Goal: Information Seeking & Learning: Learn about a topic

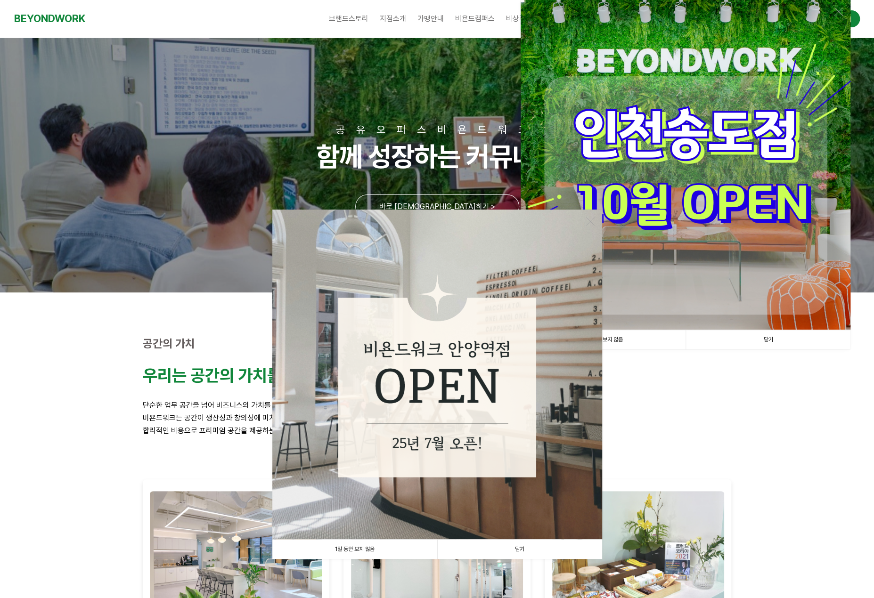
click at [497, 546] on link "닫기" at bounding box center [519, 549] width 165 height 19
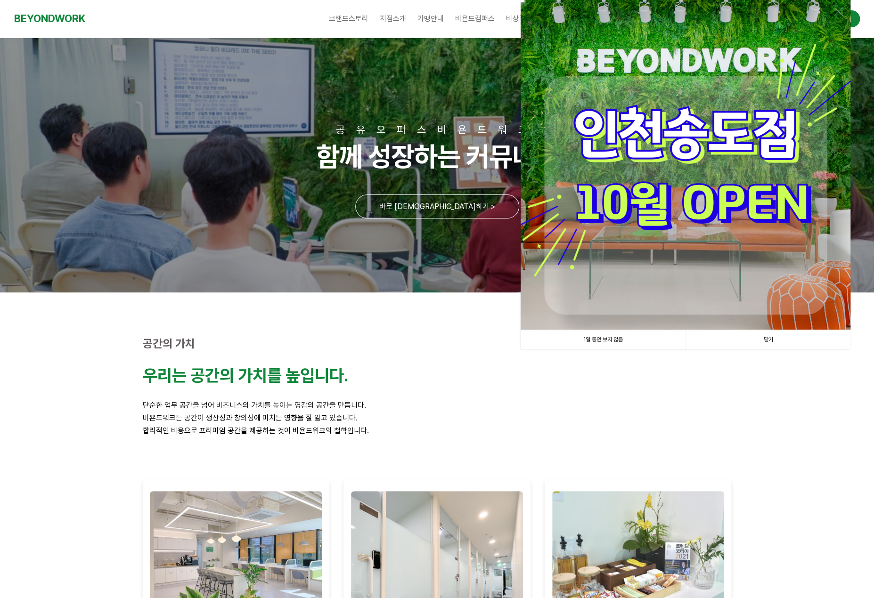
click at [734, 336] on link "닫기" at bounding box center [767, 339] width 165 height 19
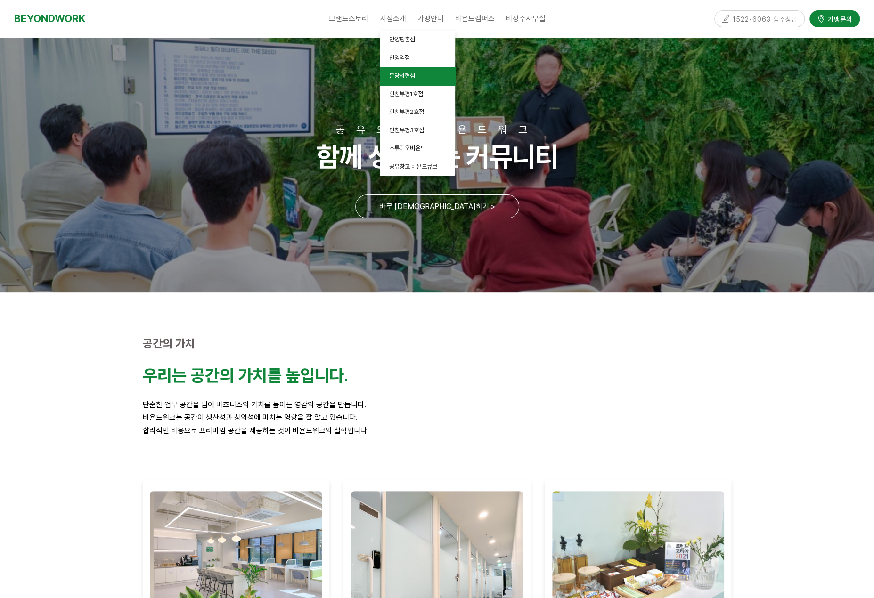
click at [418, 73] on link "분당서현점" at bounding box center [417, 76] width 75 height 18
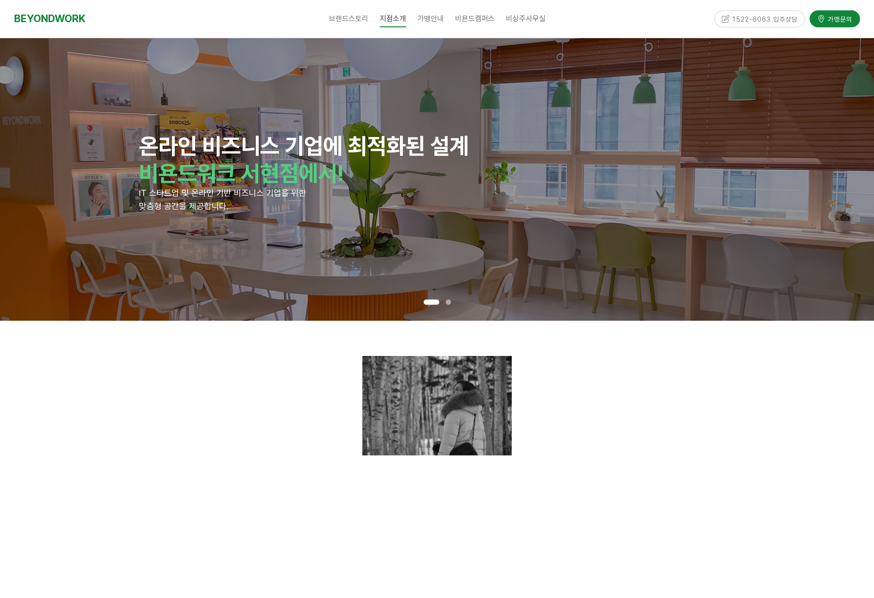
scroll to position [188, 0]
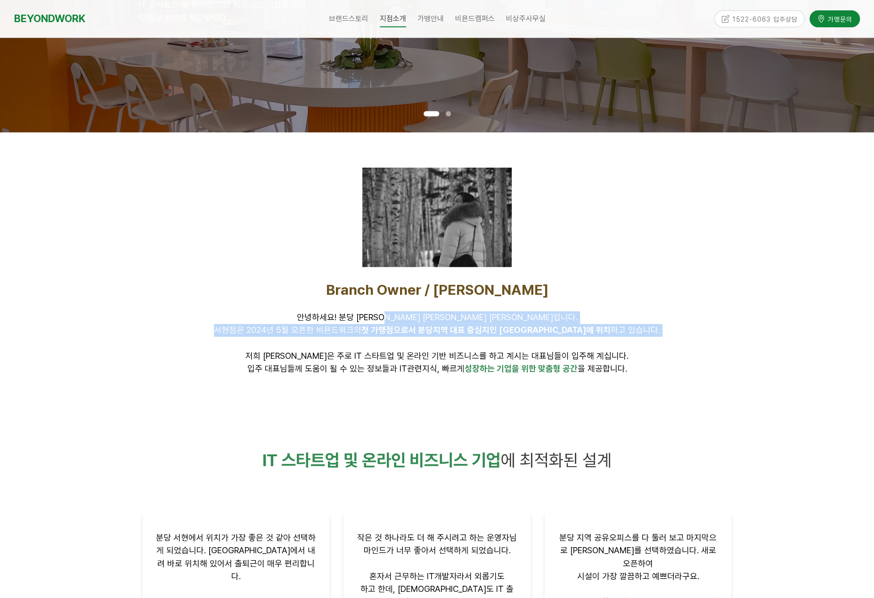
drag, startPoint x: 458, startPoint y: 321, endPoint x: 498, endPoint y: 349, distance: 48.6
click at [498, 349] on p "안녕하세요! 분당 서현점 대표 김미연입니다. 서현점은 2024년 5월 오픈한 비욘드워크의 첫 가맹점으로서 분당지역 대표 중심지인 서현역에 위치…" at bounding box center [437, 336] width 589 height 51
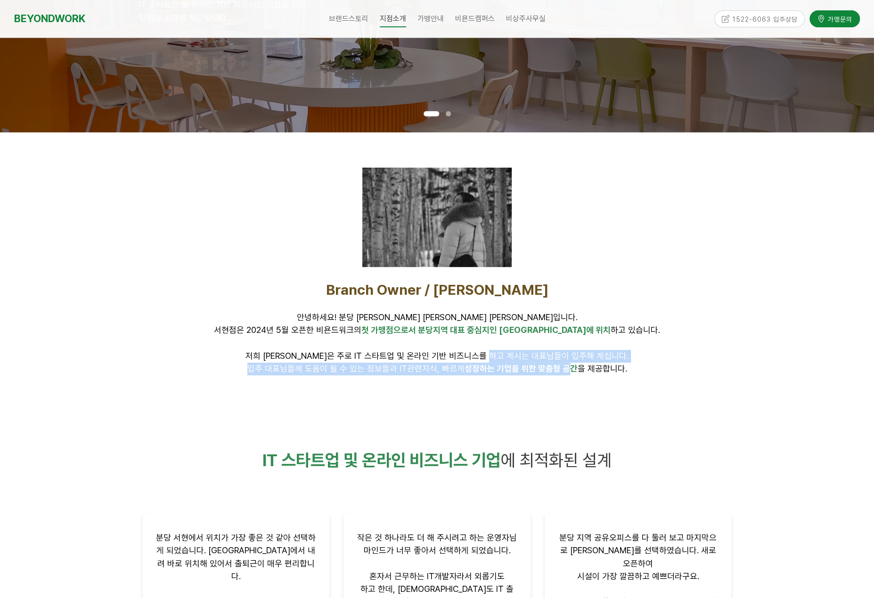
drag, startPoint x: 535, startPoint y: 360, endPoint x: 574, endPoint y: 383, distance: 44.7
click at [574, 383] on div "Branch Owner / 김미연 안녕하세요! 분당 서현점 대표 김미연입니다. 서현점은 2024년 5월 오픈한 비욘드워크의 첫 가맹점으로서 분…" at bounding box center [437, 271] width 603 height 278
click at [574, 383] on div at bounding box center [437, 396] width 603 height 28
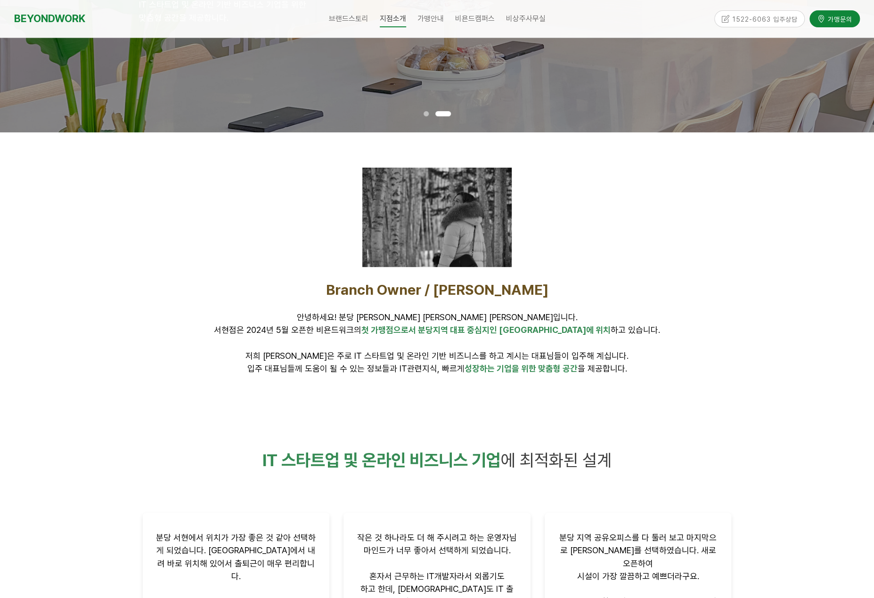
drag, startPoint x: 610, startPoint y: 379, endPoint x: 622, endPoint y: 340, distance: 40.8
click at [622, 342] on div "Branch Owner / 김미연 안녕하세요! 분당 서현점 대표 김미연입니다. 서현점은 2024년 5월 오픈한 비욘드워크의 첫 가맹점으로서 분…" at bounding box center [437, 328] width 603 height 108
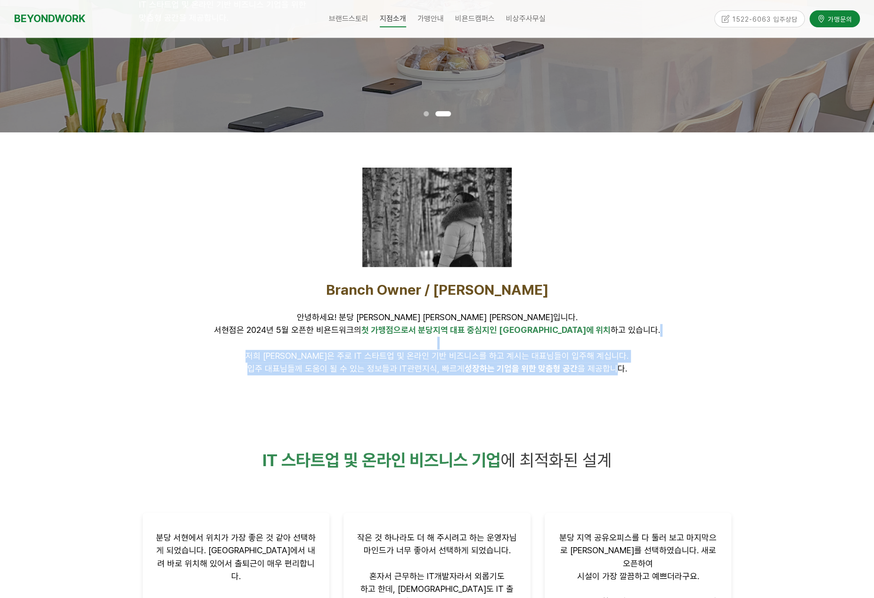
click at [622, 340] on p "안녕하세요! 분당 서현점 대표 김미연입니다. 서현점은 2024년 5월 오픈한 비욘드워크의 첫 가맹점으로서 분당지역 대표 중심지인 서현역에 위치…" at bounding box center [437, 336] width 589 height 51
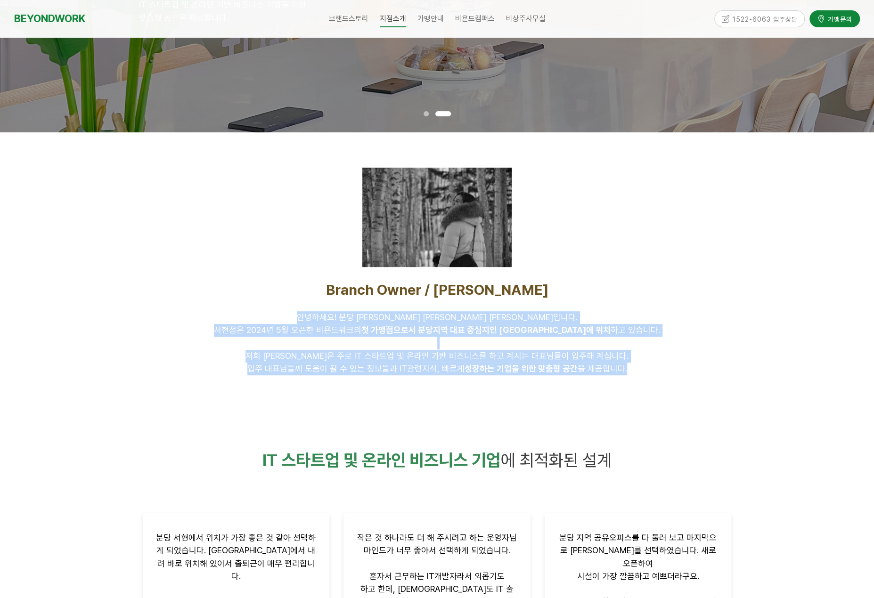
drag, startPoint x: 605, startPoint y: 322, endPoint x: 638, endPoint y: 380, distance: 66.8
click at [638, 380] on div "Branch Owner / 김미연 안녕하세요! 분당 서현점 대표 김미연입니다. 서현점은 2024년 5월 오픈한 비욘드워크의 첫 가맹점으로서 분…" at bounding box center [437, 328] width 603 height 108
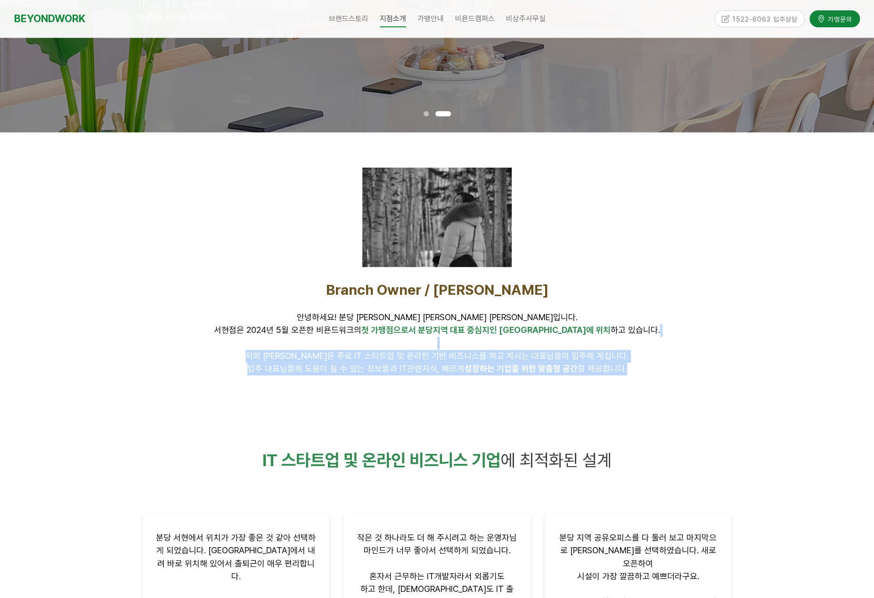
drag, startPoint x: 664, startPoint y: 380, endPoint x: 667, endPoint y: 324, distance: 55.7
click at [669, 328] on div "Branch Owner / 김미연 안녕하세요! 분당 서현점 대표 김미연입니다. 서현점은 2024년 5월 오픈한 비욘드워크의 첫 가맹점으로서 분…" at bounding box center [437, 328] width 603 height 108
click at [667, 324] on p "안녕하세요! 분당 서현점 대표 김미연입니다. 서현점은 2024년 5월 오픈한 비욘드워크의 첫 가맹점으로서 분당지역 대표 중심지인 서현역에 위치…" at bounding box center [437, 336] width 589 height 51
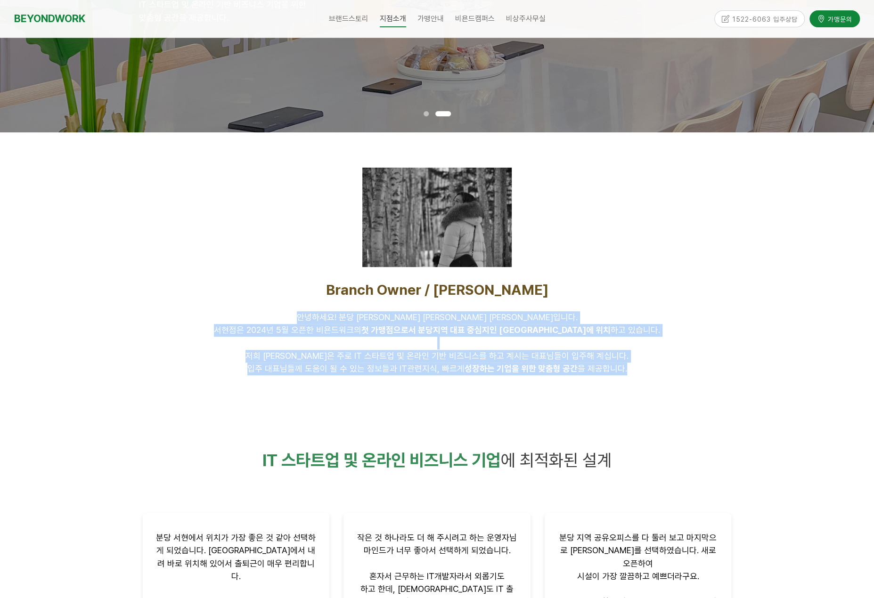
drag, startPoint x: 650, startPoint y: 314, endPoint x: 656, endPoint y: 372, distance: 57.8
click at [656, 372] on div "Branch Owner / 김미연 안녕하세요! 분당 서현점 대표 김미연입니다. 서현점은 2024년 5월 오픈한 비욘드워크의 첫 가맹점으로서 분…" at bounding box center [437, 328] width 589 height 94
click at [656, 372] on p "입주 대표님들께 도움이 될 수 있는 정보들과 IT관련지식, 빠르게 성장하는 기업을 위한 맞춤형 공간 을 제공합니다." at bounding box center [437, 369] width 589 height 13
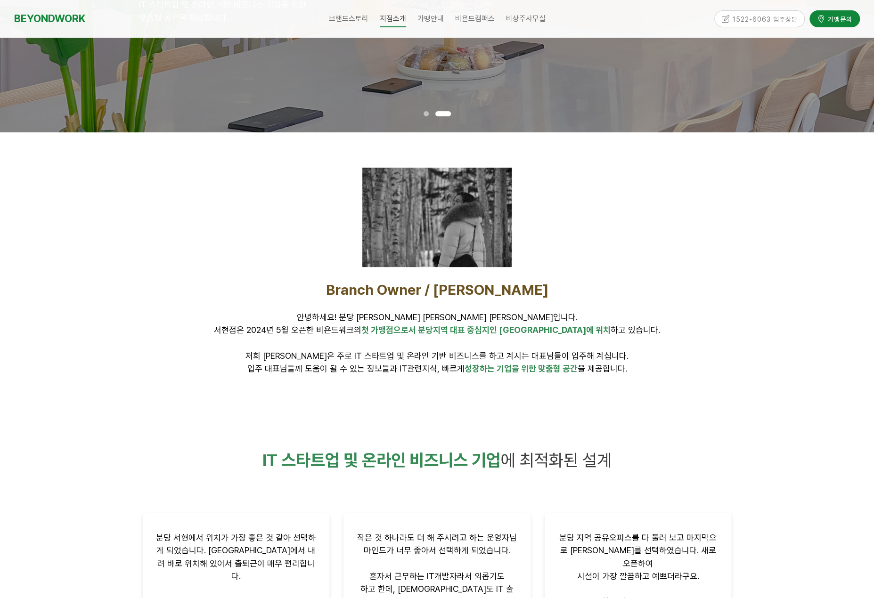
click at [656, 372] on p "입주 대표님들께 도움이 될 수 있는 정보들과 IT관련지식, 빠르게 성장하는 기업을 위한 맞춤형 공간 을 제공합니다." at bounding box center [437, 369] width 589 height 13
click at [666, 314] on p "안녕하세요! 분당 서현점 대표 김미연입니다. 서현점은 2024년 5월 오픈한 비욘드워크의 첫 가맹점으로서 분당지역 대표 중심지인 서현역에 위치…" at bounding box center [437, 336] width 589 height 51
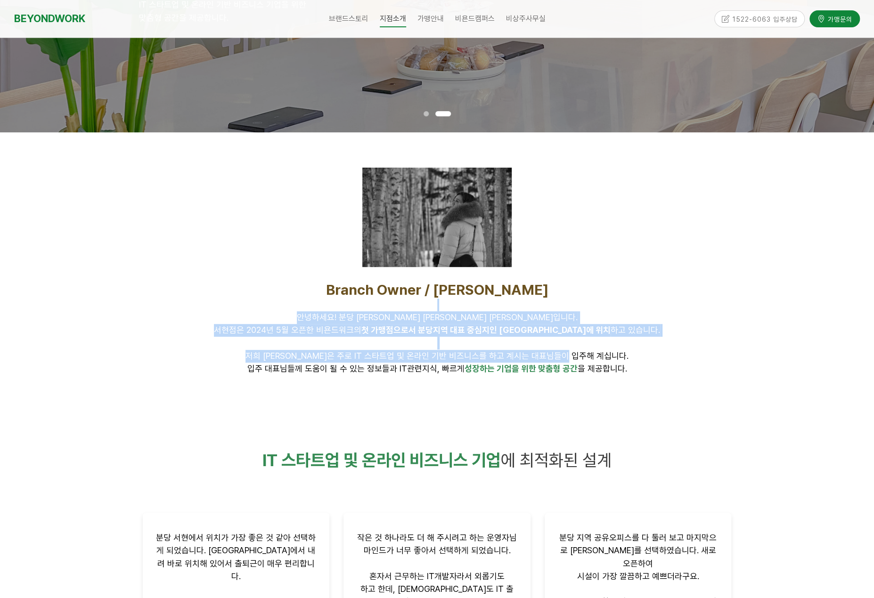
drag, startPoint x: 622, startPoint y: 307, endPoint x: 635, endPoint y: 368, distance: 62.3
click at [635, 368] on div "Branch Owner / 김미연 안녕하세요! 분당 서현점 대표 김미연입니다. 서현점은 2024년 5월 오픈한 비욘드워크의 첫 가맹점으로서 분…" at bounding box center [437, 328] width 589 height 94
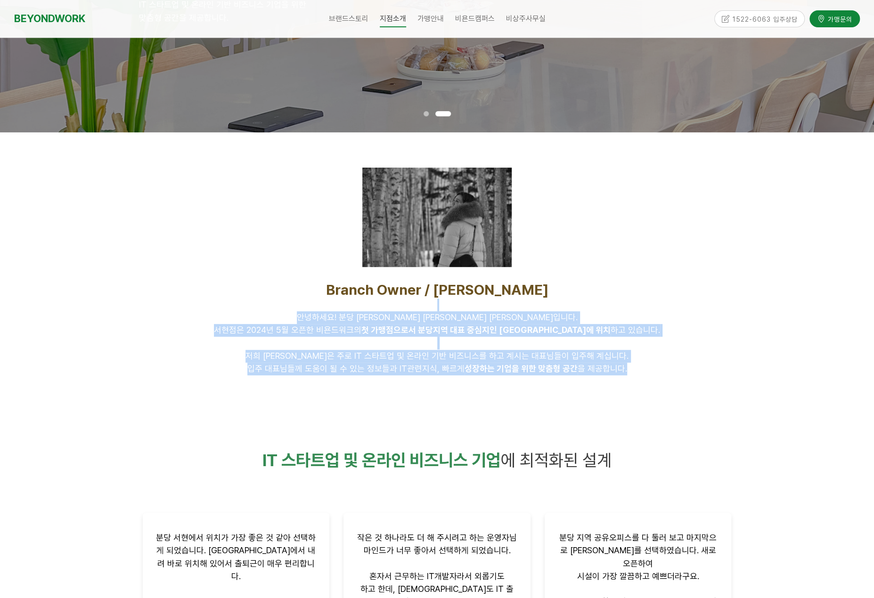
click at [635, 368] on p "입주 대표님들께 도움이 될 수 있는 정보들과 IT관련지식, 빠르게 성장하는 기업을 위한 맞춤형 공간 을 제공합니다." at bounding box center [437, 369] width 589 height 13
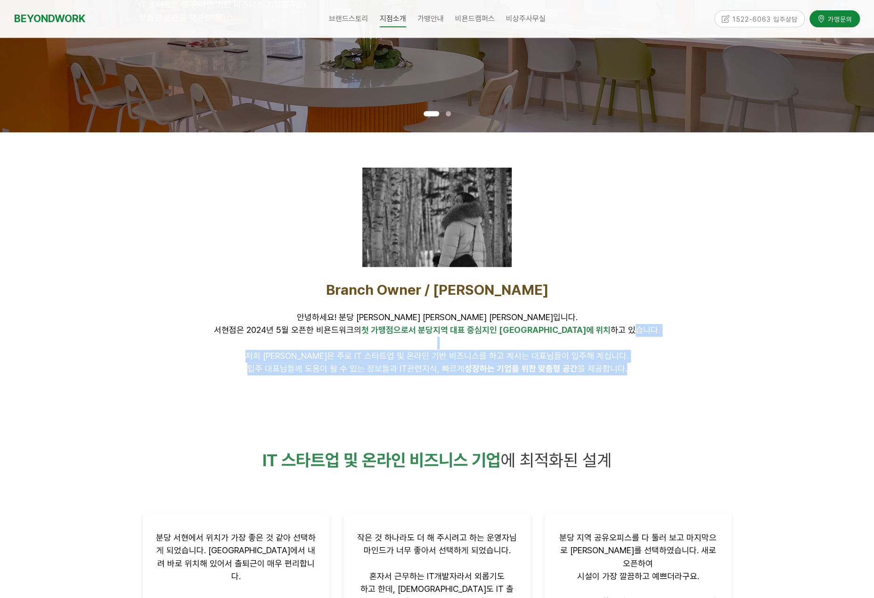
drag, startPoint x: 601, startPoint y: 332, endPoint x: 628, endPoint y: 371, distance: 47.3
click at [628, 371] on div "Branch Owner / 김미연 안녕하세요! 분당 서현점 대표 김미연입니다. 서현점은 2024년 5월 오픈한 비욘드워크의 첫 가맹점으로서 분…" at bounding box center [437, 328] width 589 height 94
click at [628, 371] on p "입주 대표님들께 도움이 될 수 있는 정보들과 IT관련지식, 빠르게 성장하는 기업을 위한 맞춤형 공간 을 제공합니다." at bounding box center [437, 369] width 589 height 13
drag, startPoint x: 624, startPoint y: 349, endPoint x: 640, endPoint y: 380, distance: 34.8
click at [640, 380] on div "Branch Owner / 김미연 안녕하세요! 분당 서현점 대표 김미연입니다. 서현점은 2024년 5월 오픈한 비욘드워크의 첫 가맹점으로서 분…" at bounding box center [437, 328] width 603 height 108
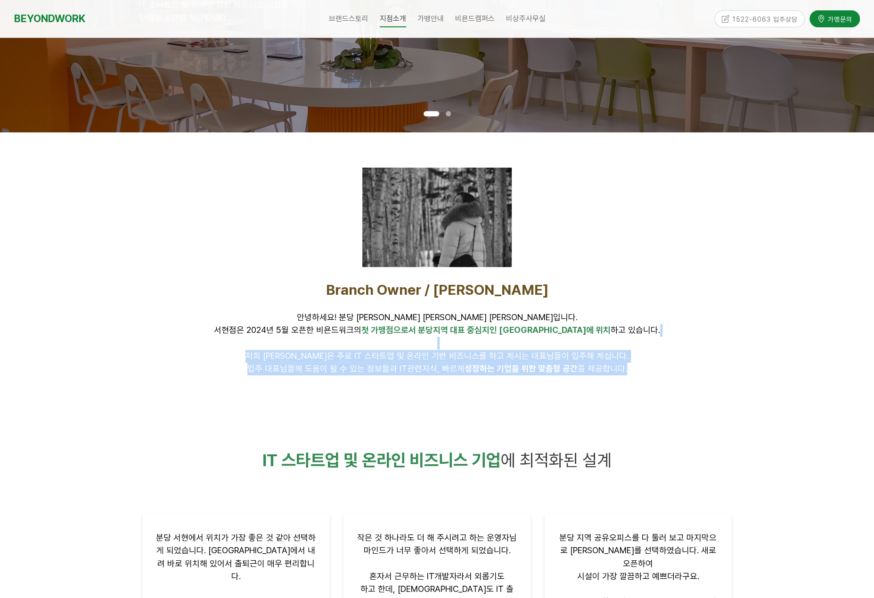
click at [640, 380] on div "Branch Owner / 김미연 안녕하세요! 분당 서현점 대표 김미연입니다. 서현점은 2024년 5월 오픈한 비욘드워크의 첫 가맹점으로서 분…" at bounding box center [437, 328] width 603 height 108
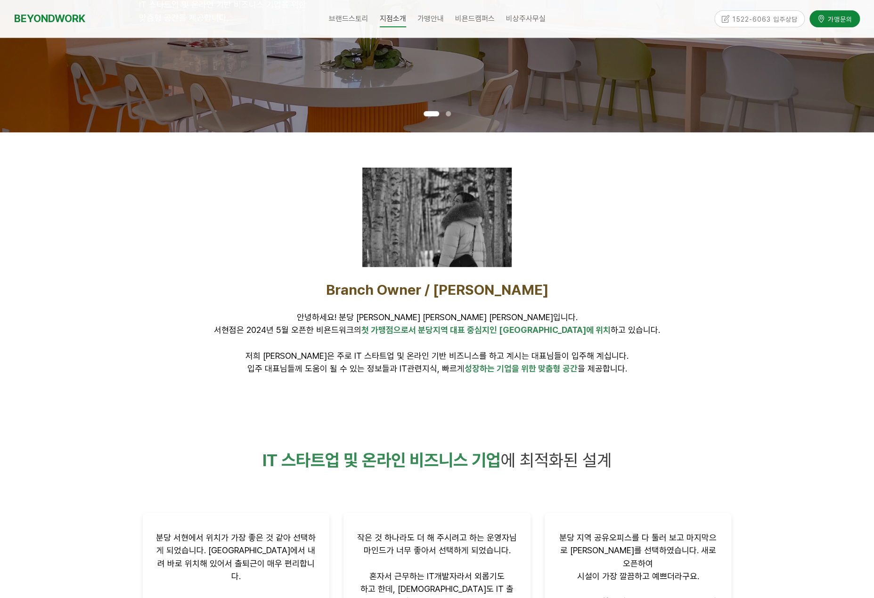
drag, startPoint x: 647, startPoint y: 374, endPoint x: 635, endPoint y: 339, distance: 37.8
click at [636, 341] on div "Branch Owner / 김미연 안녕하세요! 분당 서현점 대표 김미연입니다. 서현점은 2024년 5월 오픈한 비욘드워크의 첫 가맹점으로서 분…" at bounding box center [437, 328] width 603 height 108
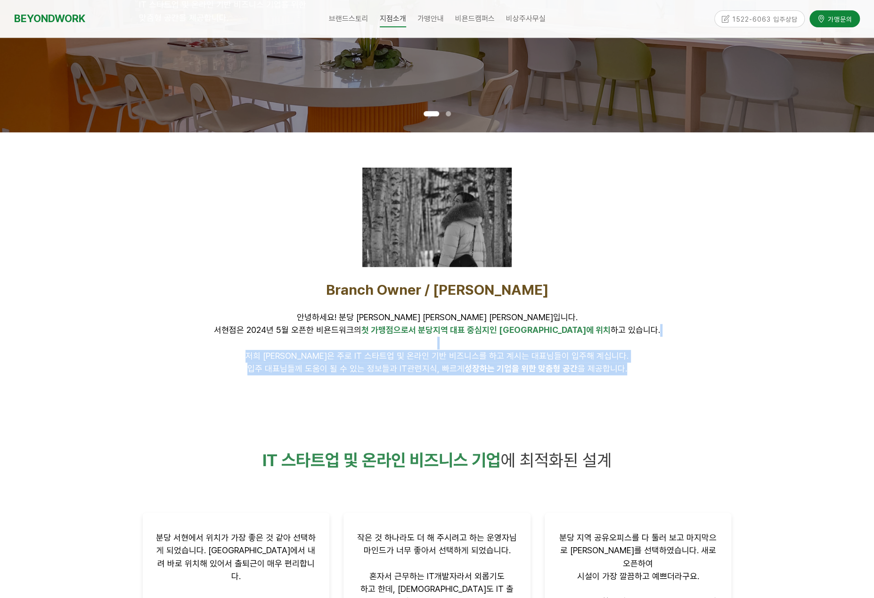
click at [635, 339] on p "안녕하세요! 분당 서현점 대표 김미연입니다. 서현점은 2024년 5월 오픈한 비욘드워크의 첫 가맹점으로서 분당지역 대표 중심지인 서현역에 위치…" at bounding box center [437, 336] width 589 height 51
drag, startPoint x: 618, startPoint y: 337, endPoint x: 635, endPoint y: 382, distance: 47.8
click at [635, 382] on div "Branch Owner / 김미연 안녕하세요! 분당 서현점 대표 김미연입니다. 서현점은 2024년 5월 오픈한 비욘드워크의 첫 가맹점으로서 분…" at bounding box center [437, 271] width 603 height 278
click at [635, 382] on div at bounding box center [437, 396] width 603 height 28
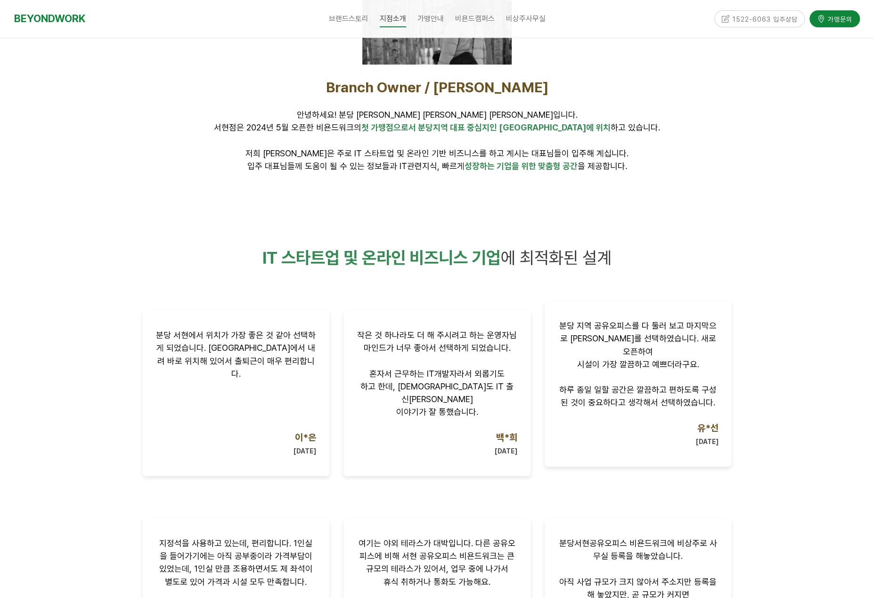
scroll to position [424, 0]
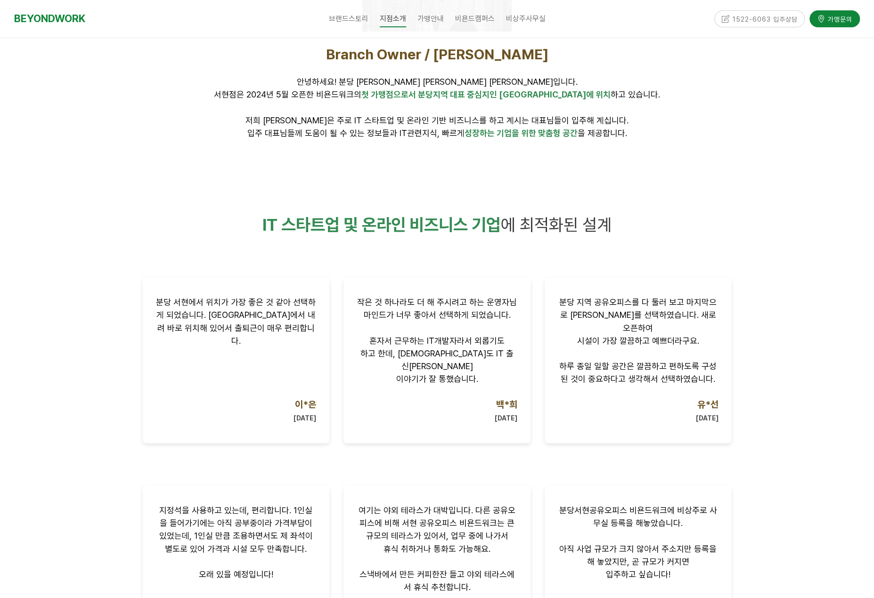
click at [759, 143] on div at bounding box center [437, 36] width 874 height 278
